Goal: Task Accomplishment & Management: Use online tool/utility

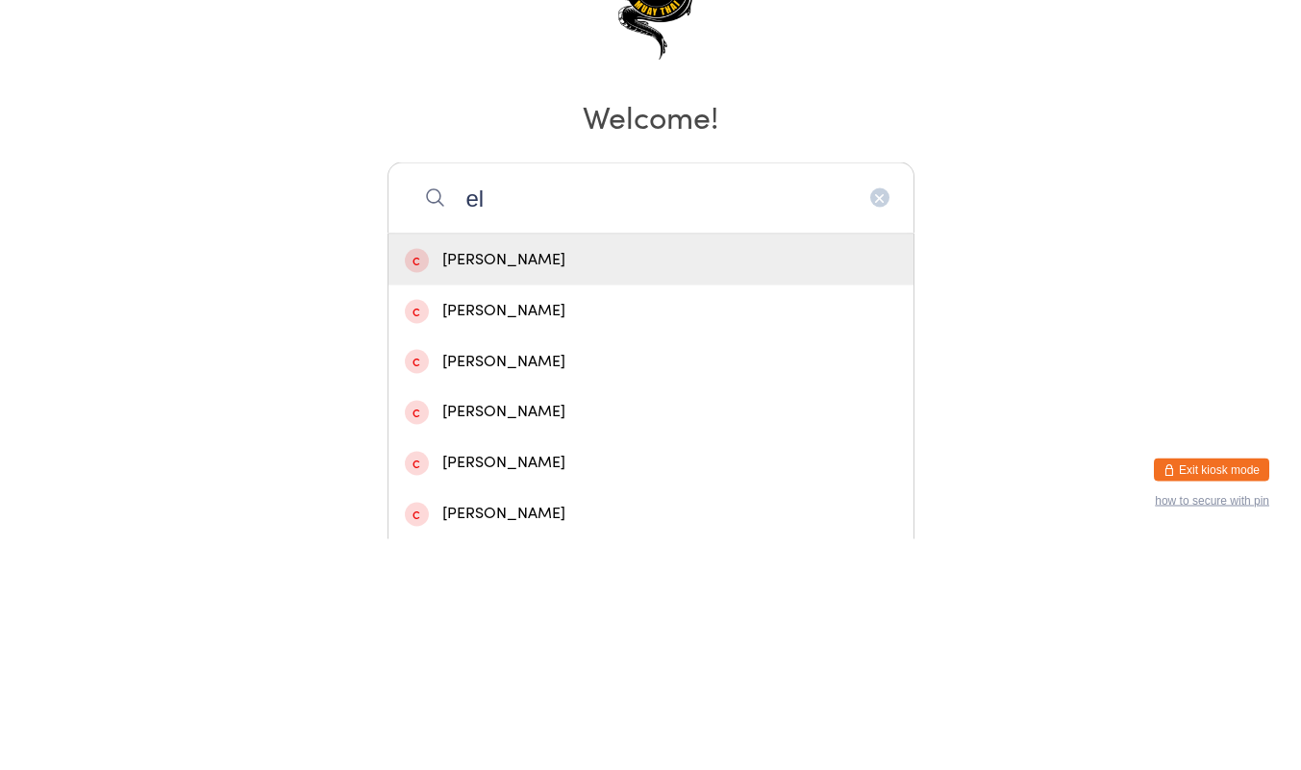
type input "e"
type input "[PERSON_NAME]"
click at [582, 593] on div "[PERSON_NAME] [PERSON_NAME]" at bounding box center [651, 593] width 492 height 26
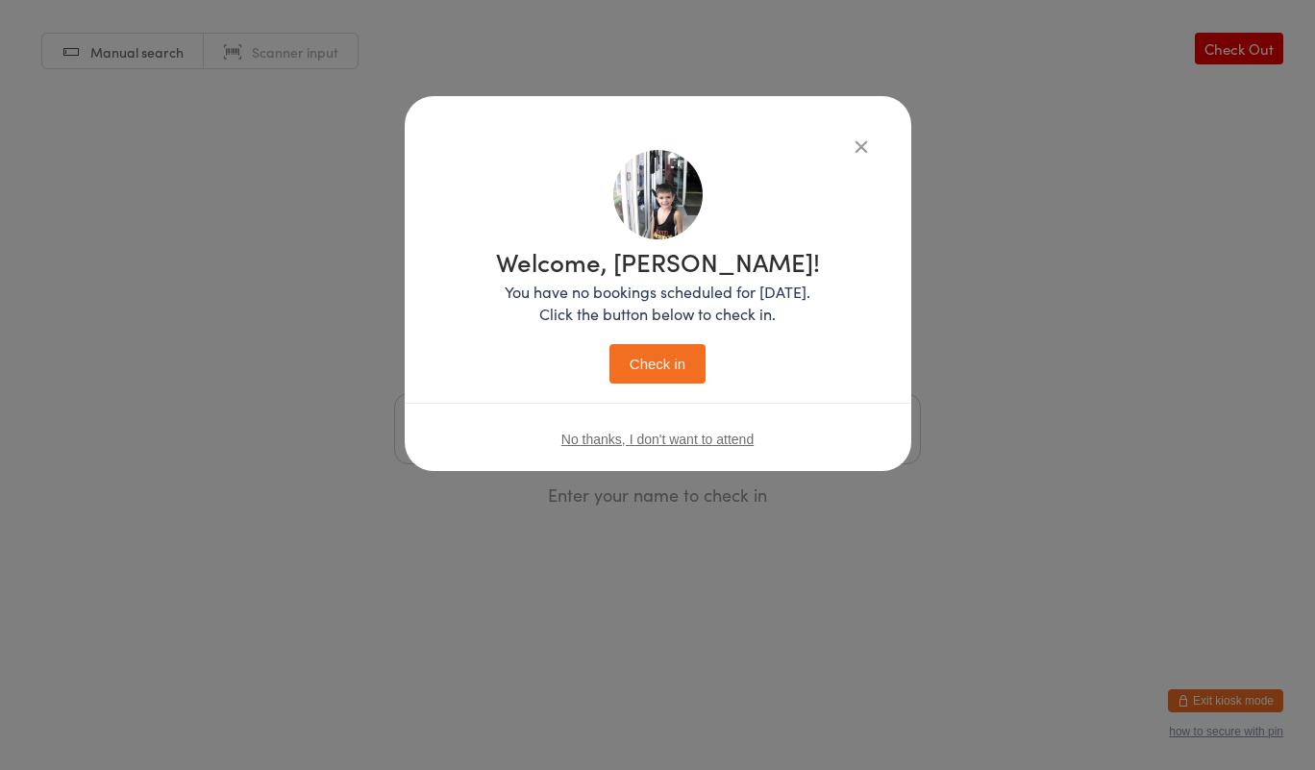
click at [675, 382] on button "Check in" at bounding box center [657, 363] width 96 height 39
click at [691, 376] on button "Check in" at bounding box center [657, 363] width 96 height 39
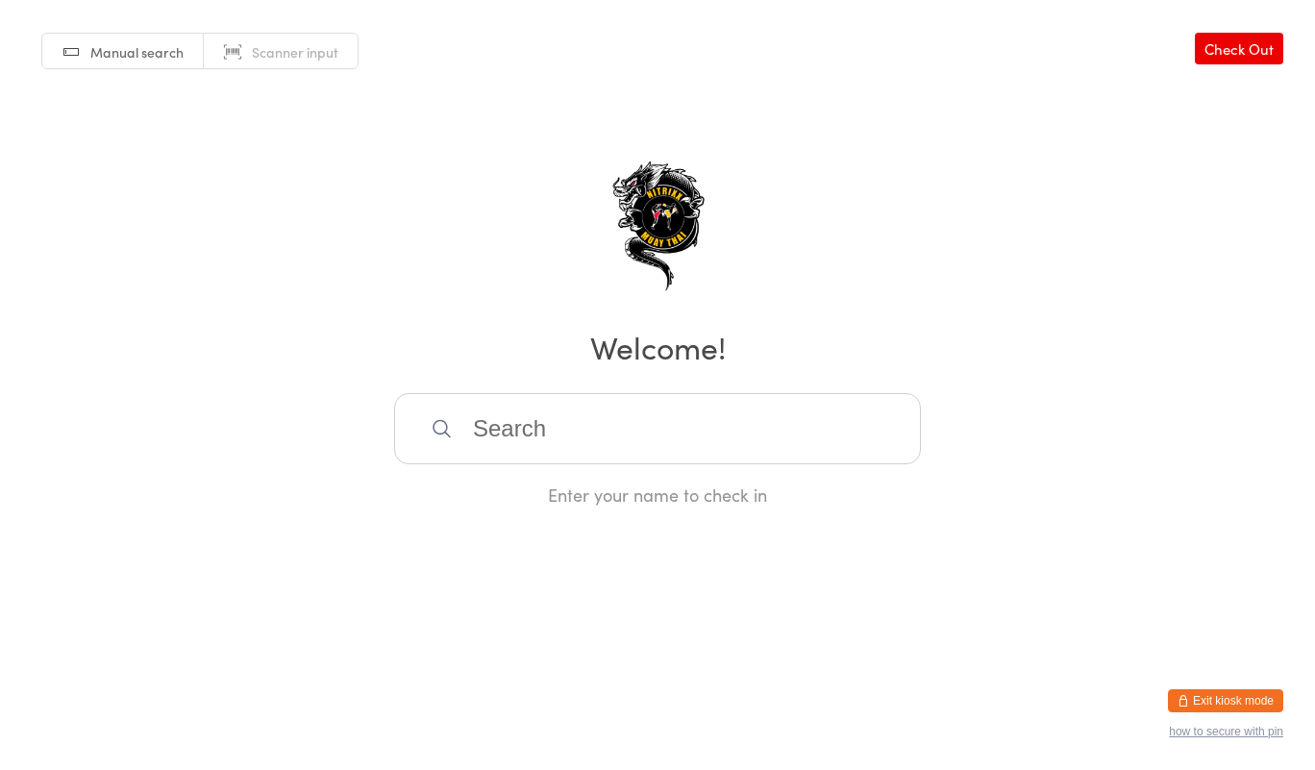
click at [671, 418] on input "search" at bounding box center [657, 428] width 527 height 71
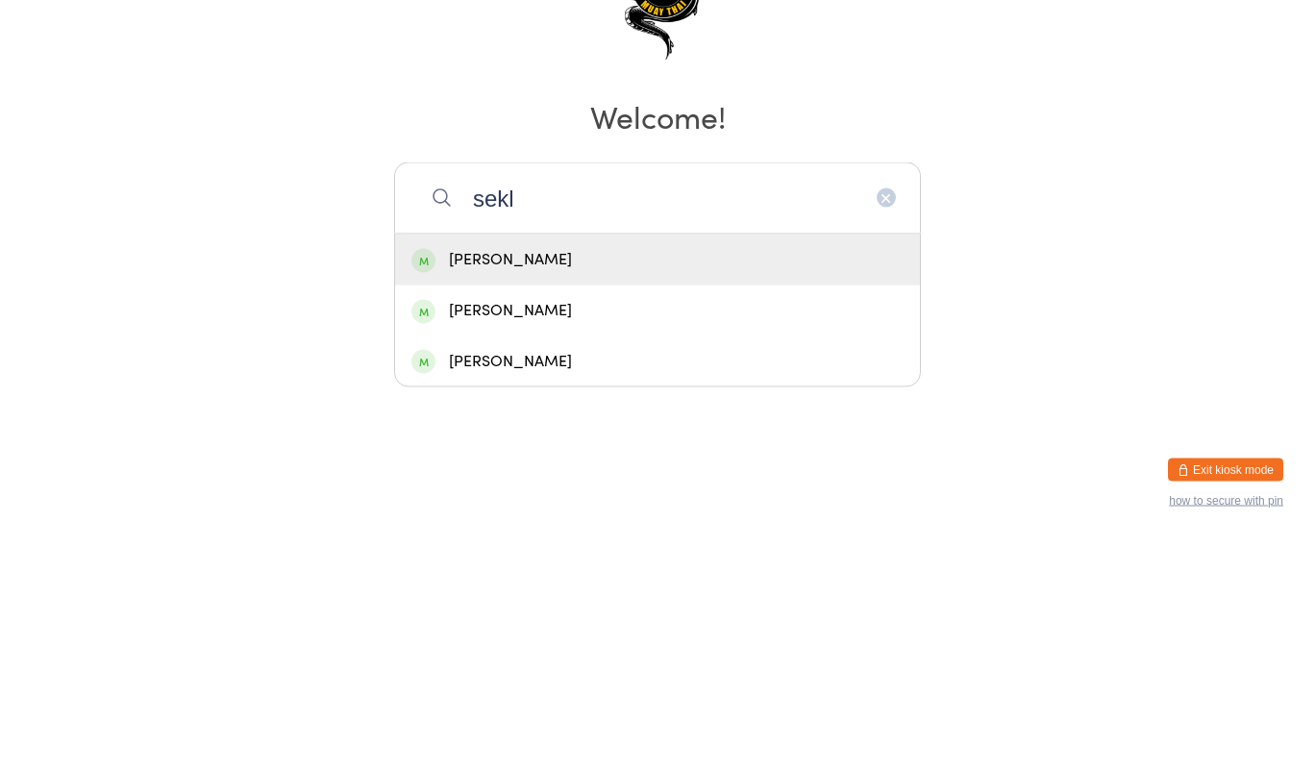
type input "sekl"
click at [635, 502] on div "[PERSON_NAME]" at bounding box center [657, 491] width 492 height 26
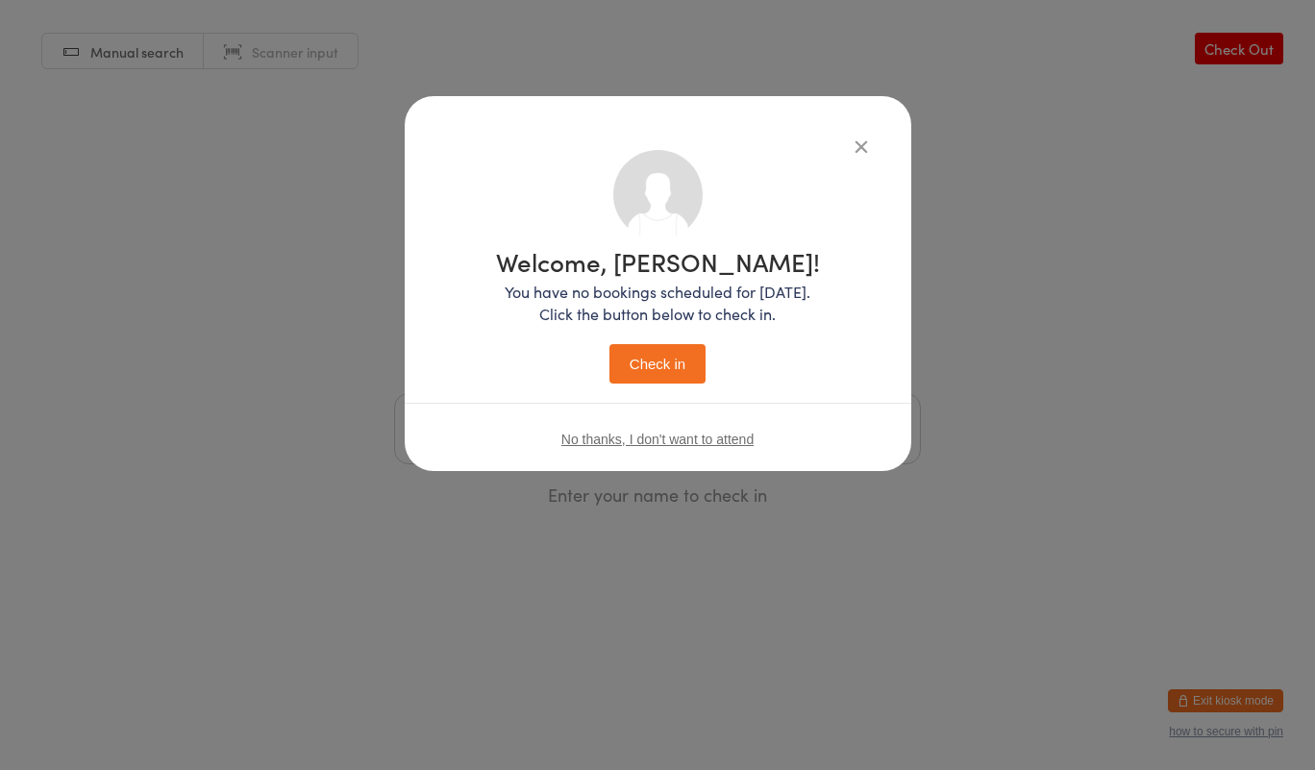
click at [678, 355] on button "Check in" at bounding box center [657, 363] width 96 height 39
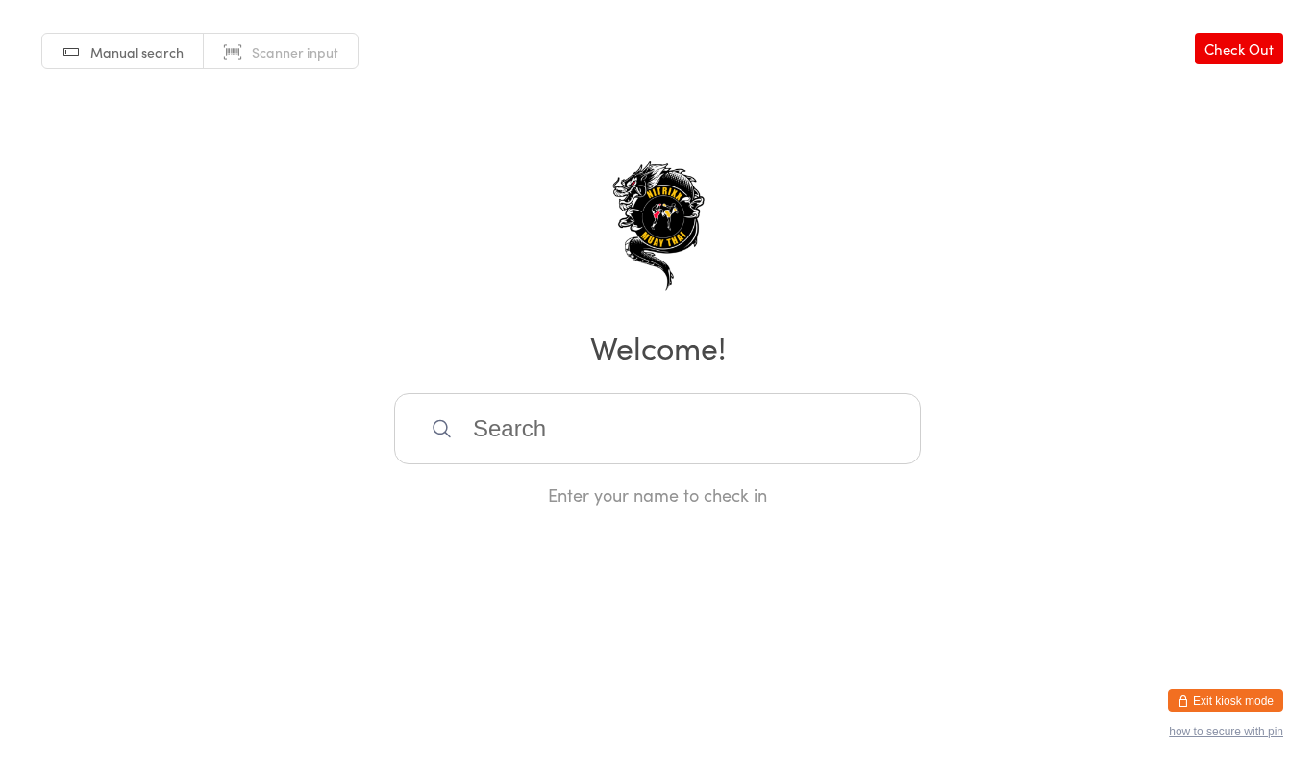
click at [575, 460] on input "search" at bounding box center [657, 428] width 527 height 71
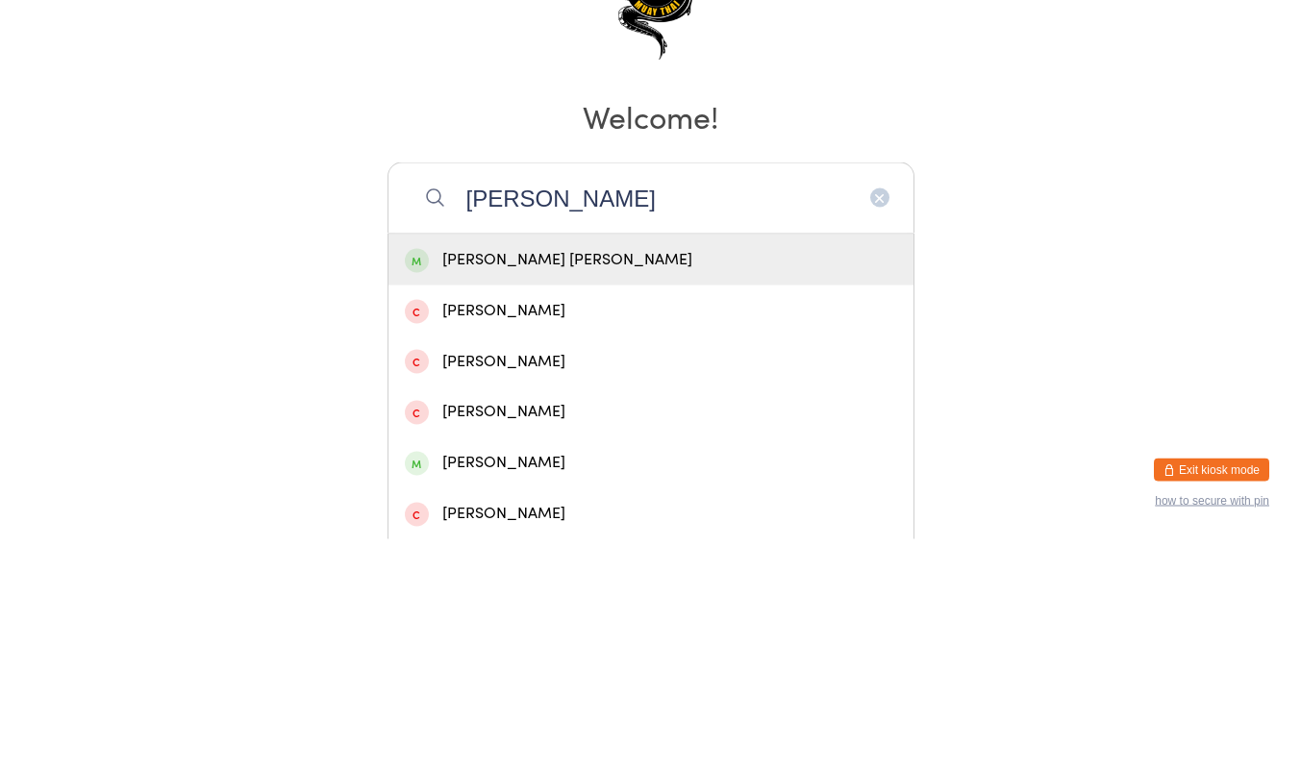
type input "[PERSON_NAME]"
click at [586, 503] on div "[PERSON_NAME] [PERSON_NAME]" at bounding box center [651, 491] width 492 height 26
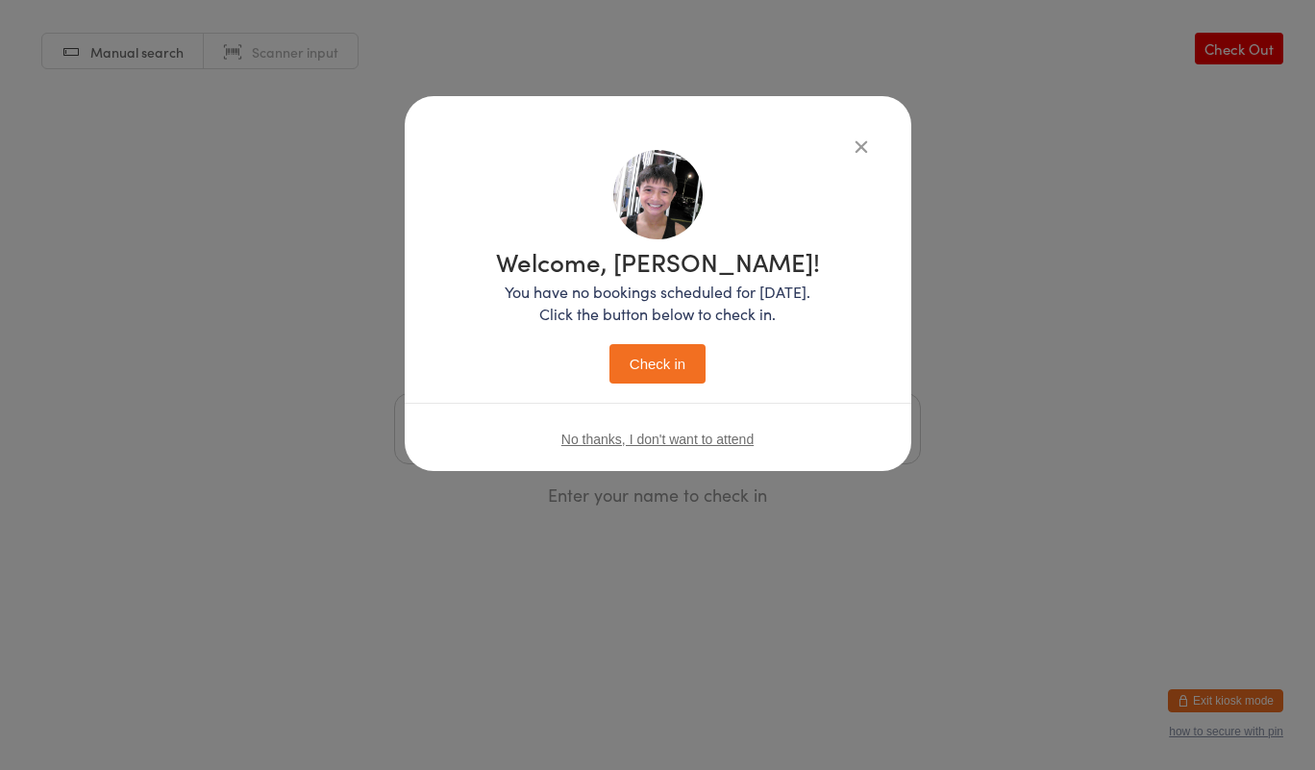
click at [675, 369] on button "Check in" at bounding box center [657, 363] width 96 height 39
